Goal: Information Seeking & Learning: Learn about a topic

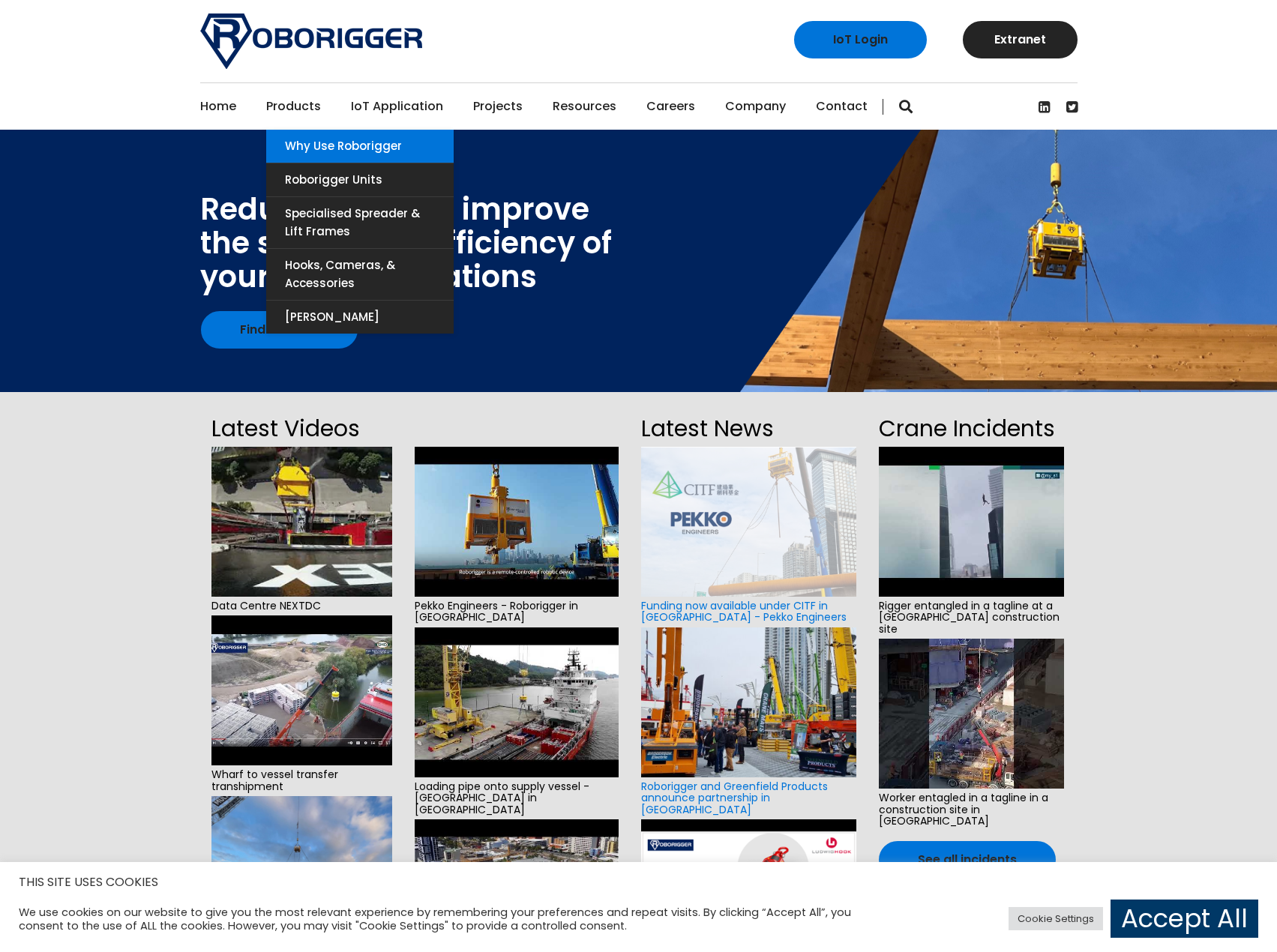
click at [335, 148] on link "Why use Roborigger" at bounding box center [360, 145] width 188 height 33
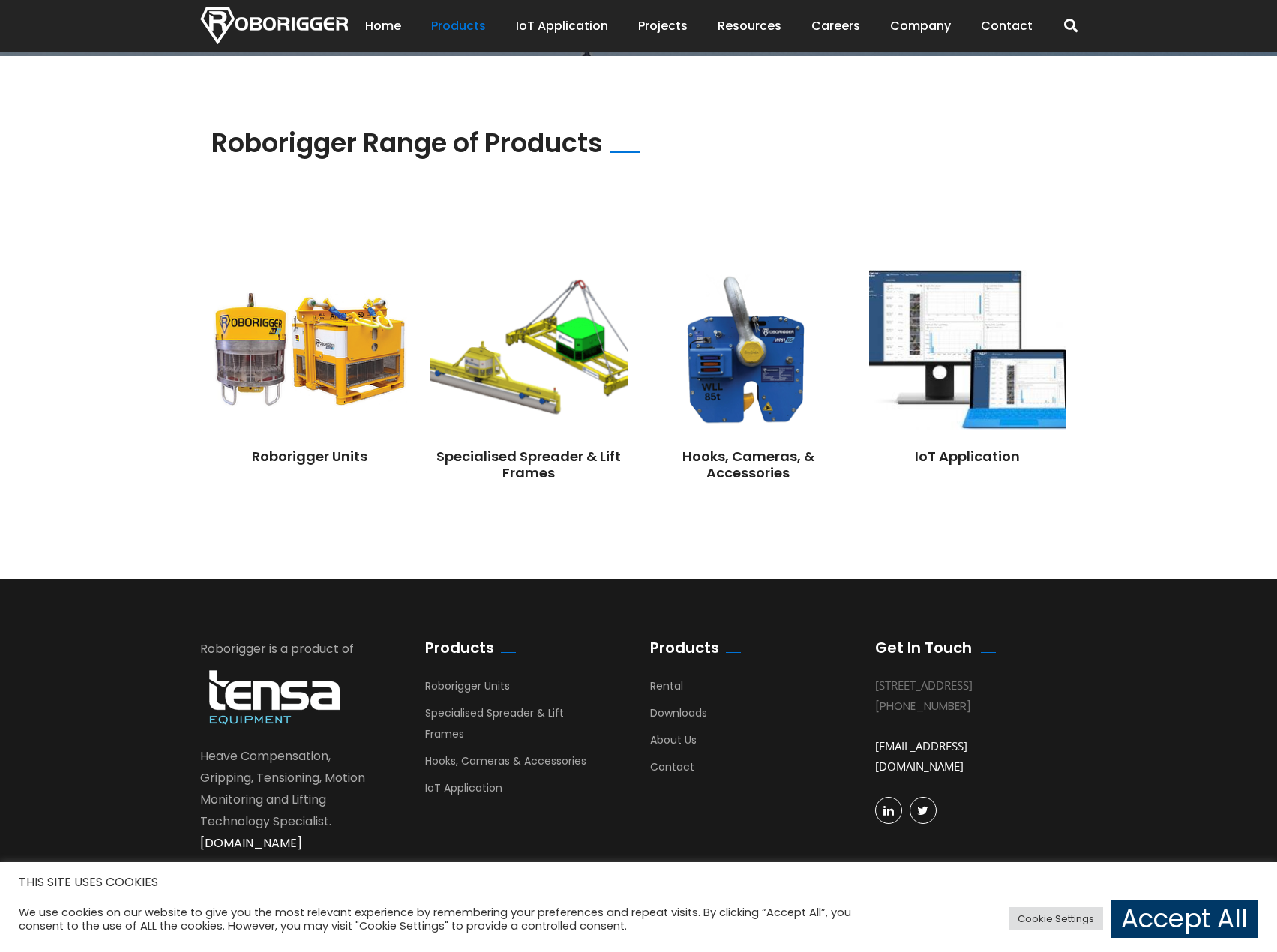
scroll to position [1068, 0]
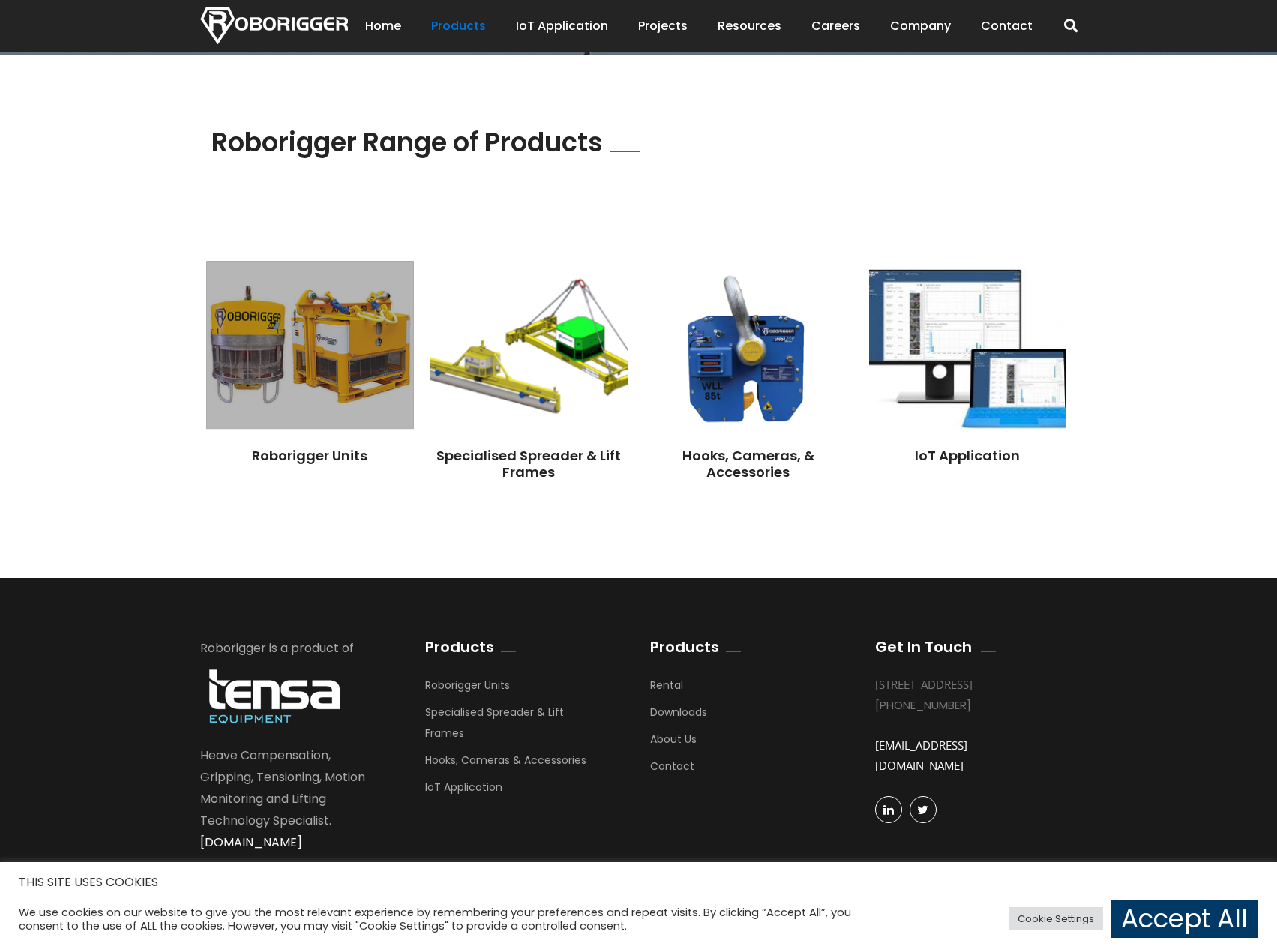
click at [311, 363] on img at bounding box center [310, 346] width 207 height 168
click at [316, 362] on img at bounding box center [310, 346] width 207 height 168
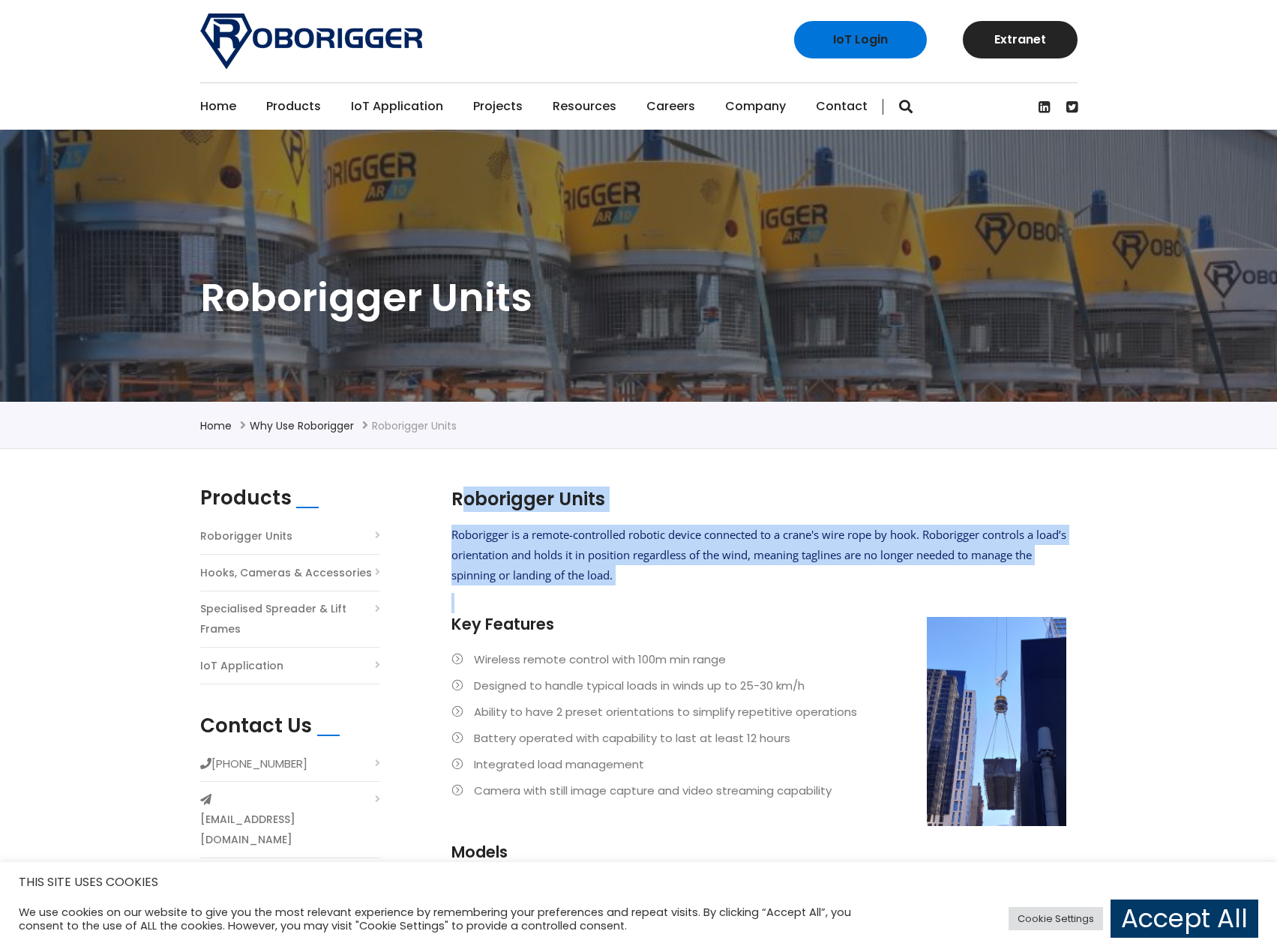
drag, startPoint x: 504, startPoint y: 523, endPoint x: 691, endPoint y: 597, distance: 201.1
click at [691, 597] on div "Roborigger Units Roborigger is a remote-controlled robotic device connected to …" at bounding box center [758, 682] width 615 height 391
click at [691, 597] on p at bounding box center [758, 603] width 615 height 21
drag, startPoint x: 706, startPoint y: 585, endPoint x: 462, endPoint y: 488, distance: 262.6
click at [462, 488] on div "Roborigger Units Roborigger is a remote-controlled robotic device connected to …" at bounding box center [758, 682] width 615 height 391
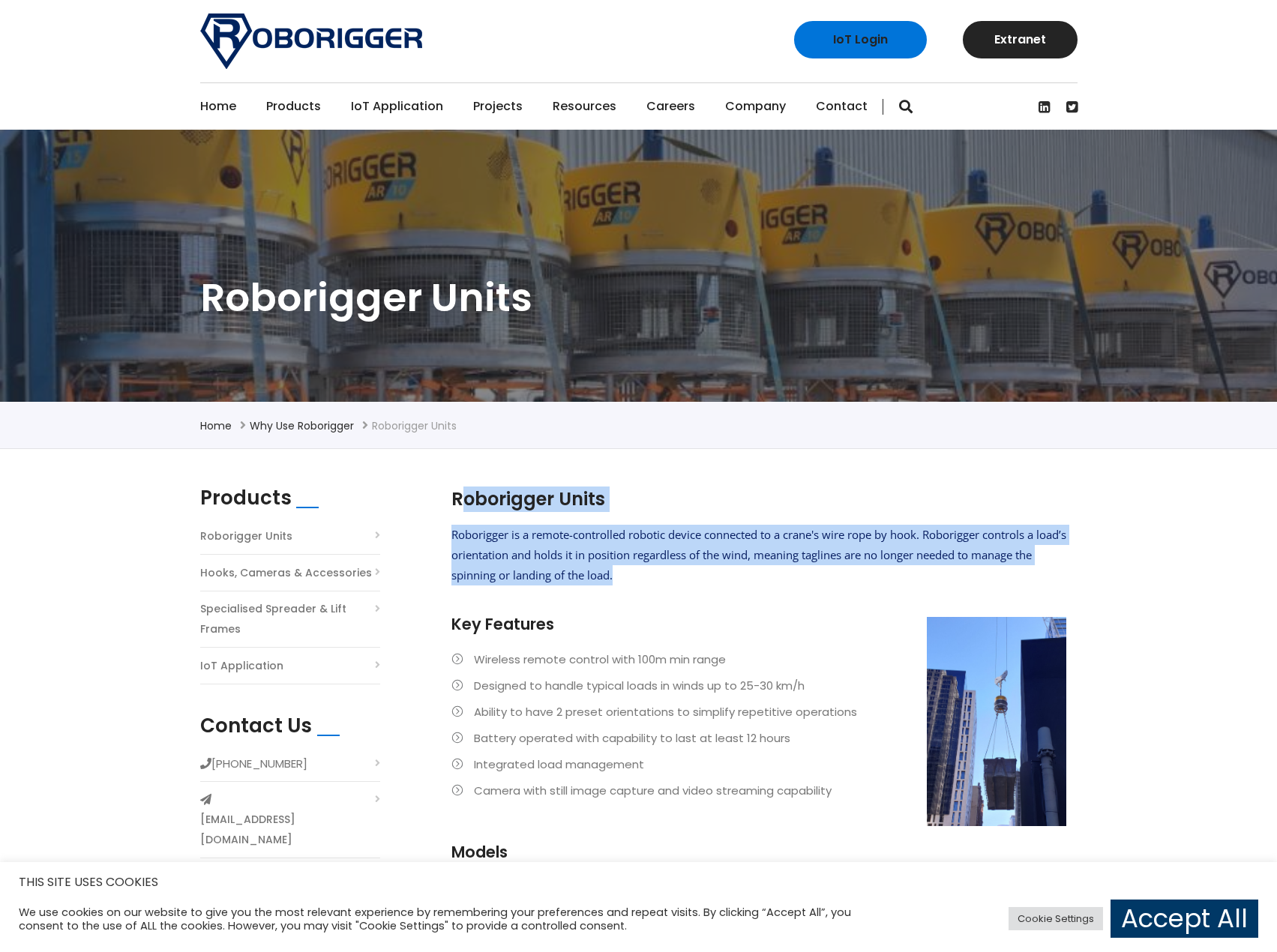
click at [462, 488] on h2 "Roborigger Units" at bounding box center [758, 500] width 615 height 26
